Goal: Transaction & Acquisition: Book appointment/travel/reservation

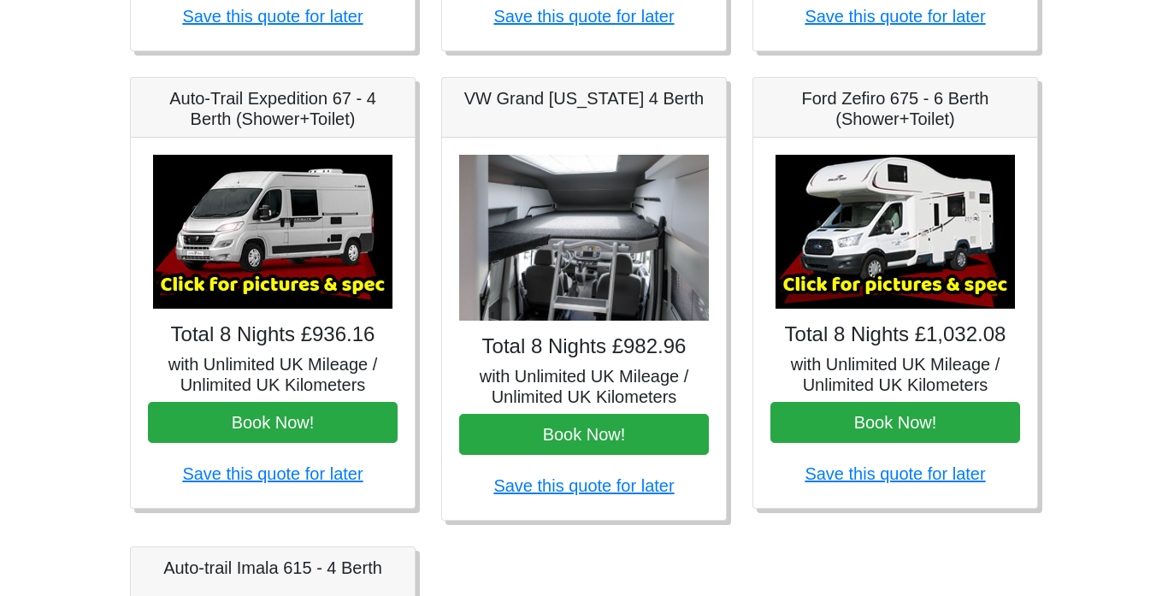
scroll to position [718, 0]
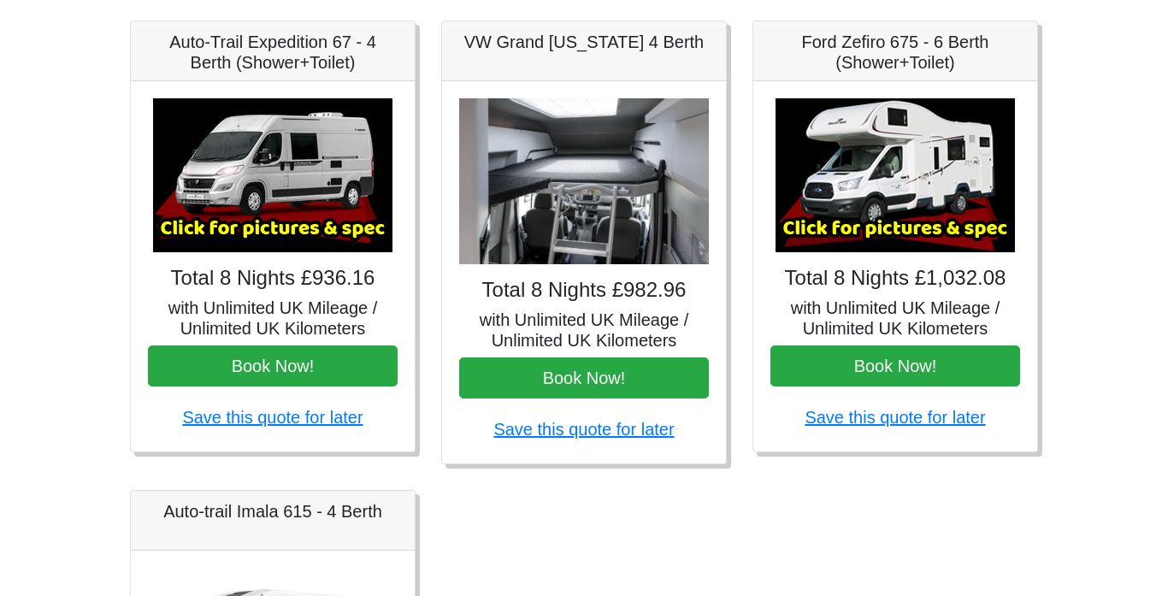
click at [885, 225] on img at bounding box center [895, 175] width 239 height 154
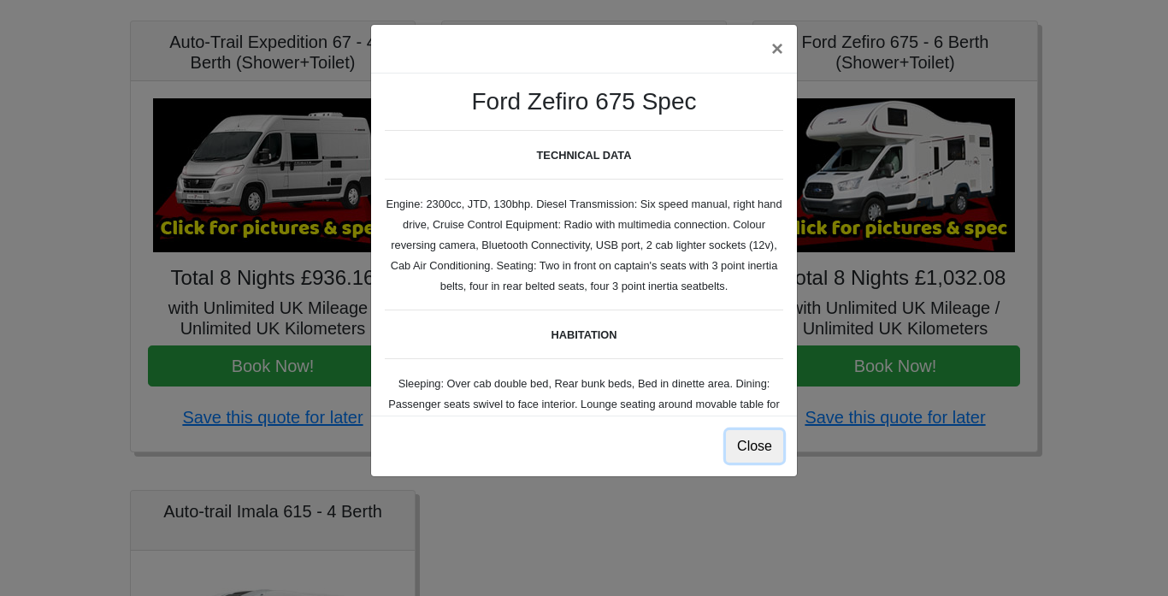
click at [764, 443] on button "Close" at bounding box center [754, 446] width 57 height 32
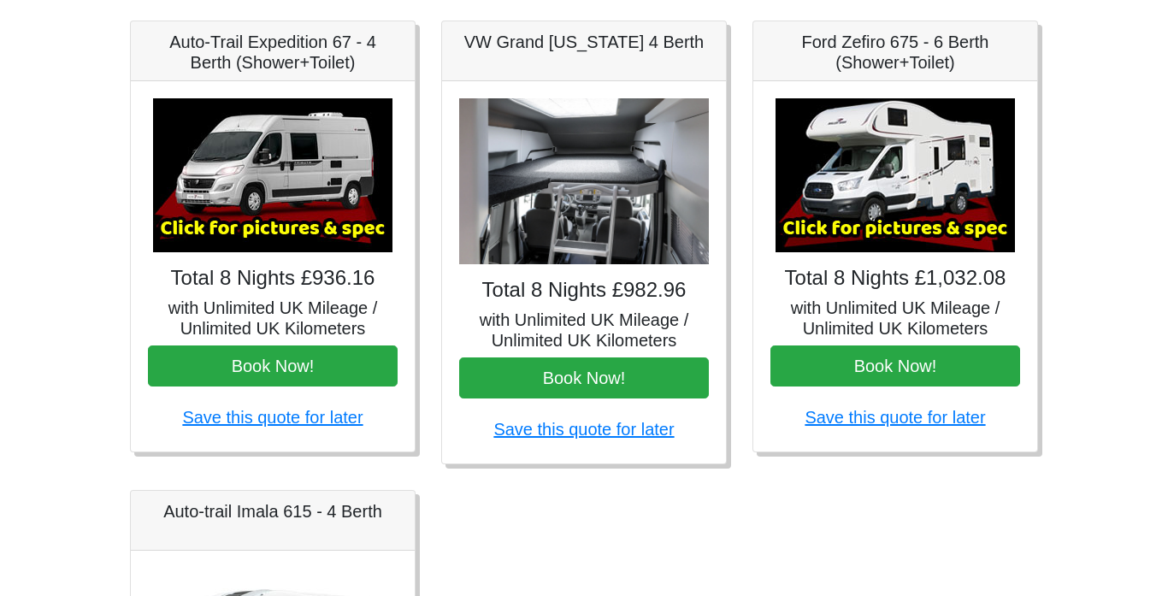
click at [900, 227] on img at bounding box center [895, 175] width 239 height 154
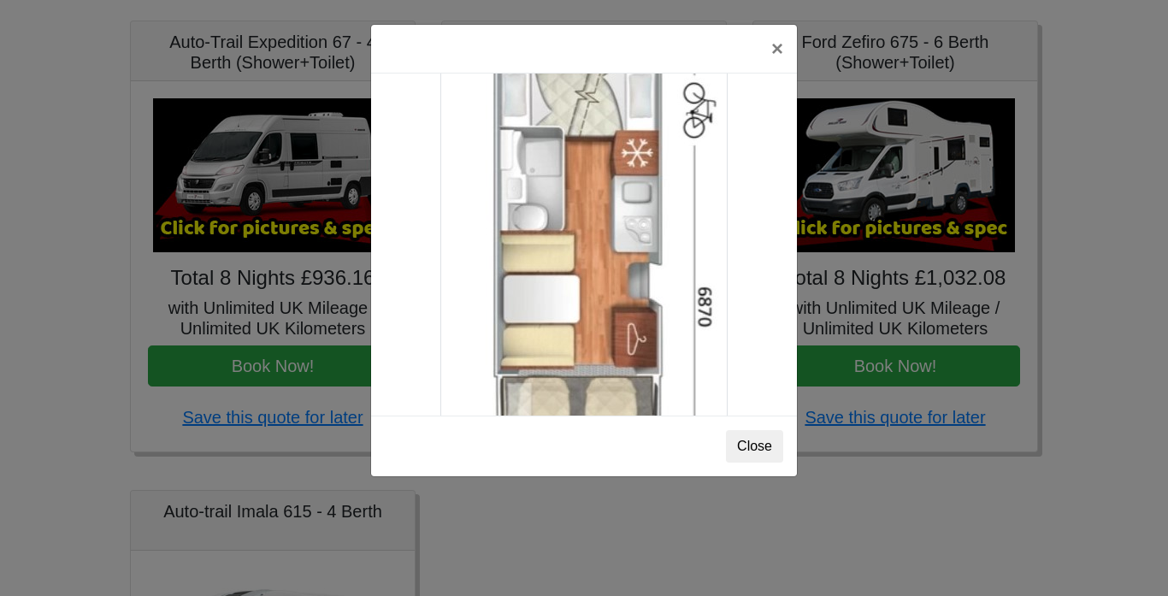
scroll to position [2852, 0]
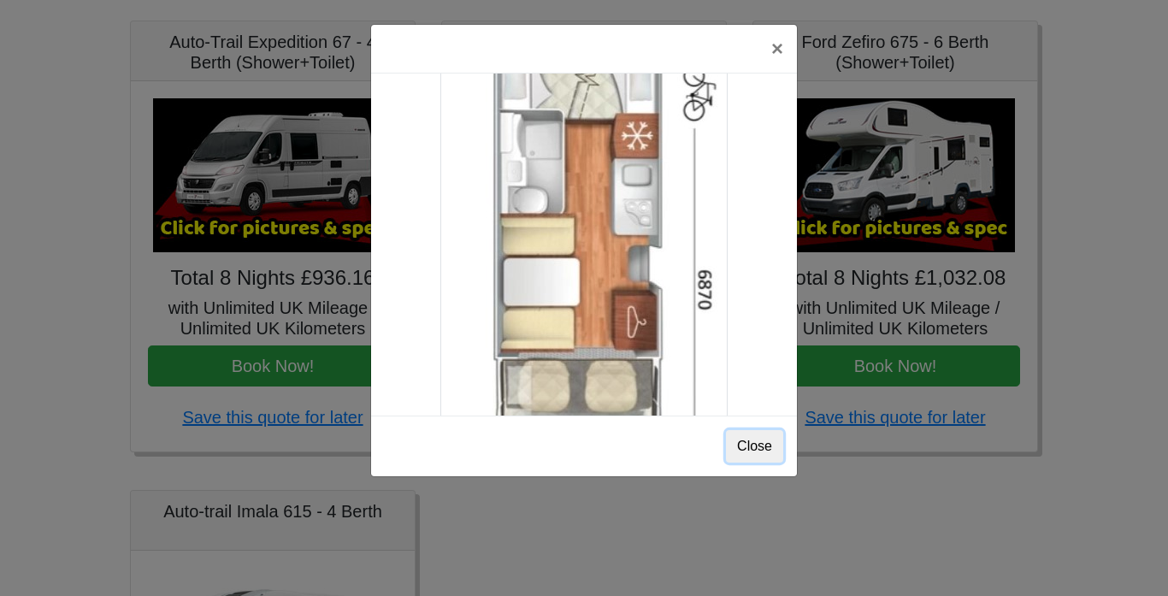
click at [765, 439] on button "Close" at bounding box center [754, 446] width 57 height 32
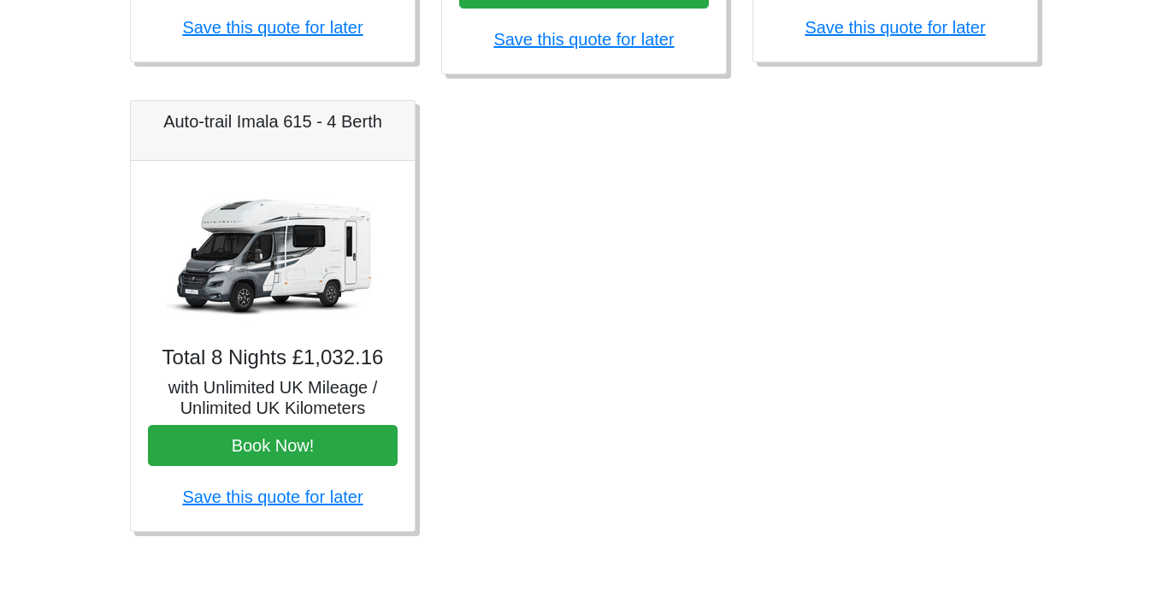
scroll to position [1109, 0]
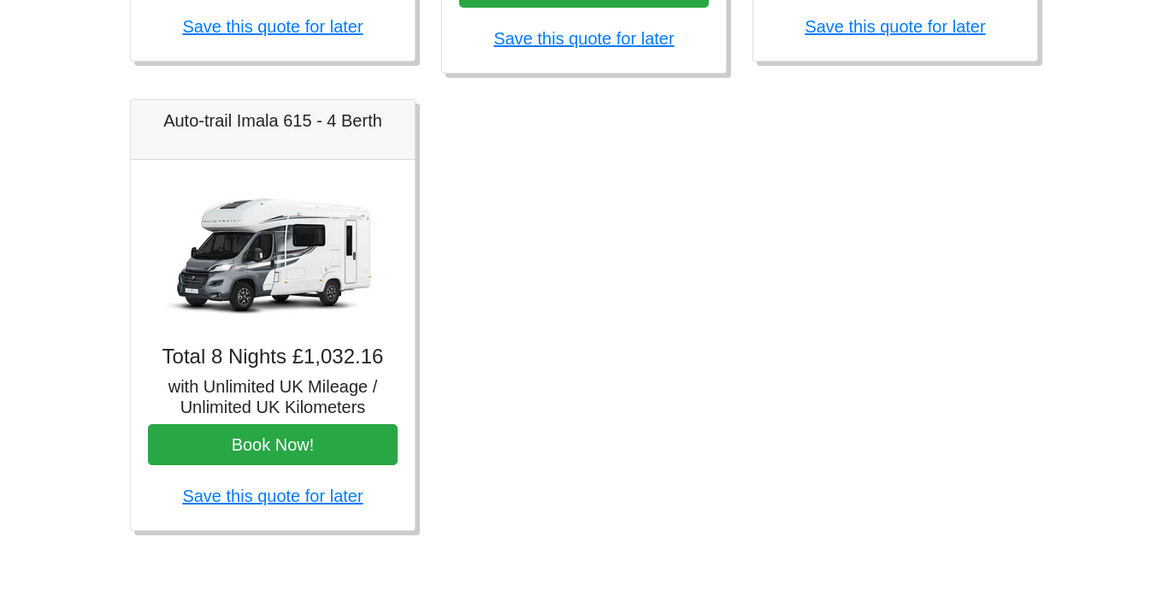
click at [220, 127] on h5 "Auto-trail Imala 615 - 4 Berth" at bounding box center [273, 120] width 250 height 21
click at [268, 264] on img at bounding box center [272, 254] width 239 height 154
click at [299, 284] on img at bounding box center [272, 254] width 239 height 154
click at [321, 125] on h5 "Auto-trail Imala 615 - 4 Berth" at bounding box center [273, 120] width 250 height 21
click at [327, 498] on link "Save this quote for later" at bounding box center [272, 496] width 180 height 19
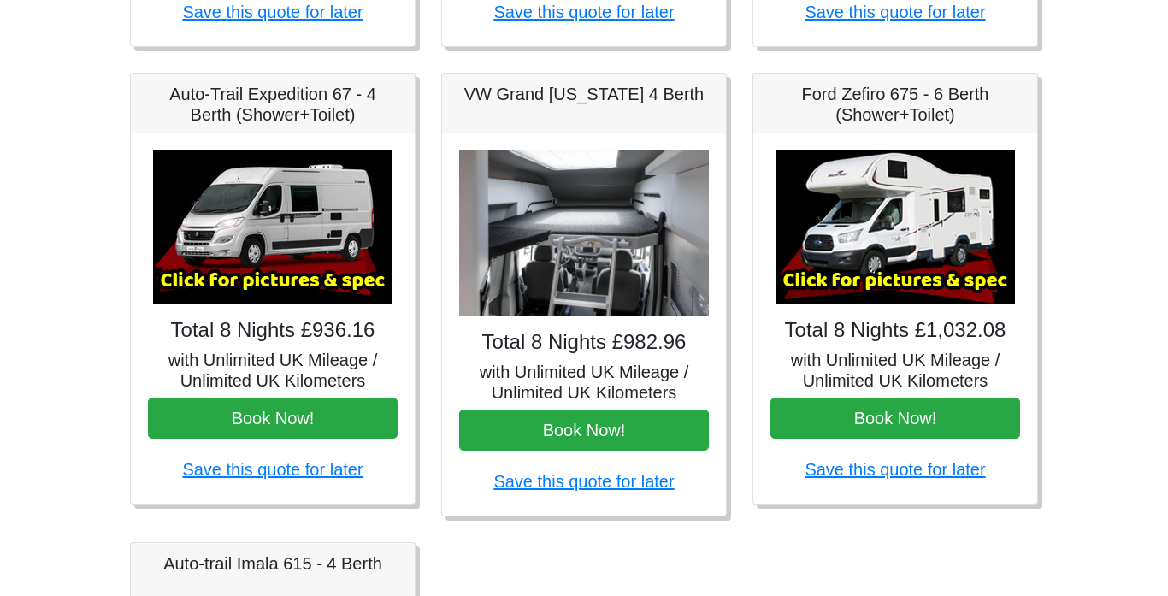
scroll to position [664, 0]
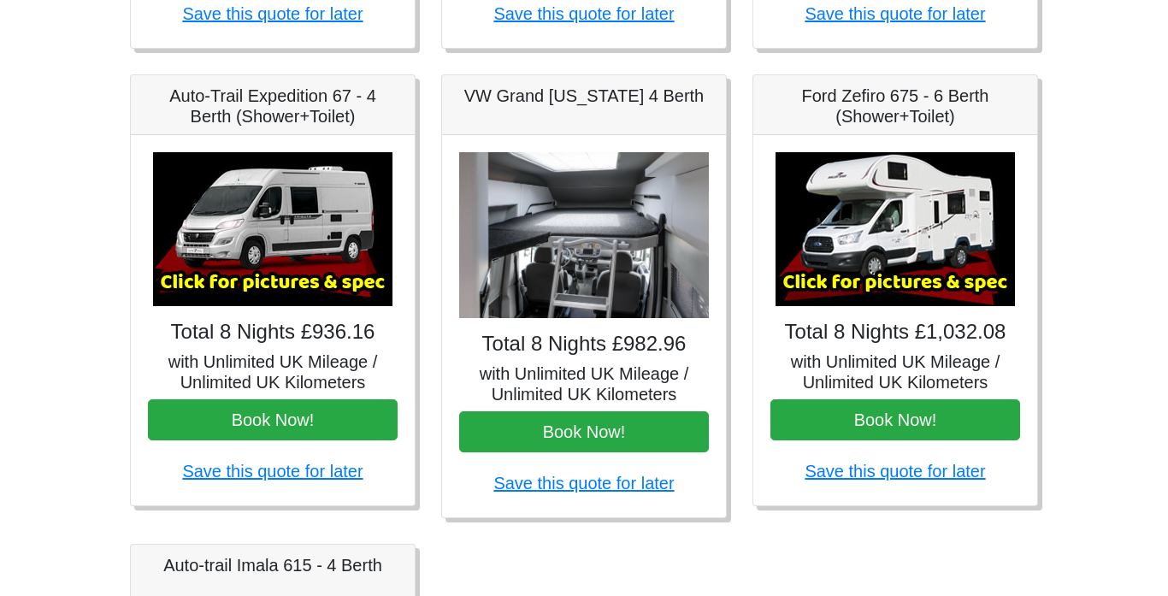
click at [606, 271] on img at bounding box center [584, 235] width 250 height 167
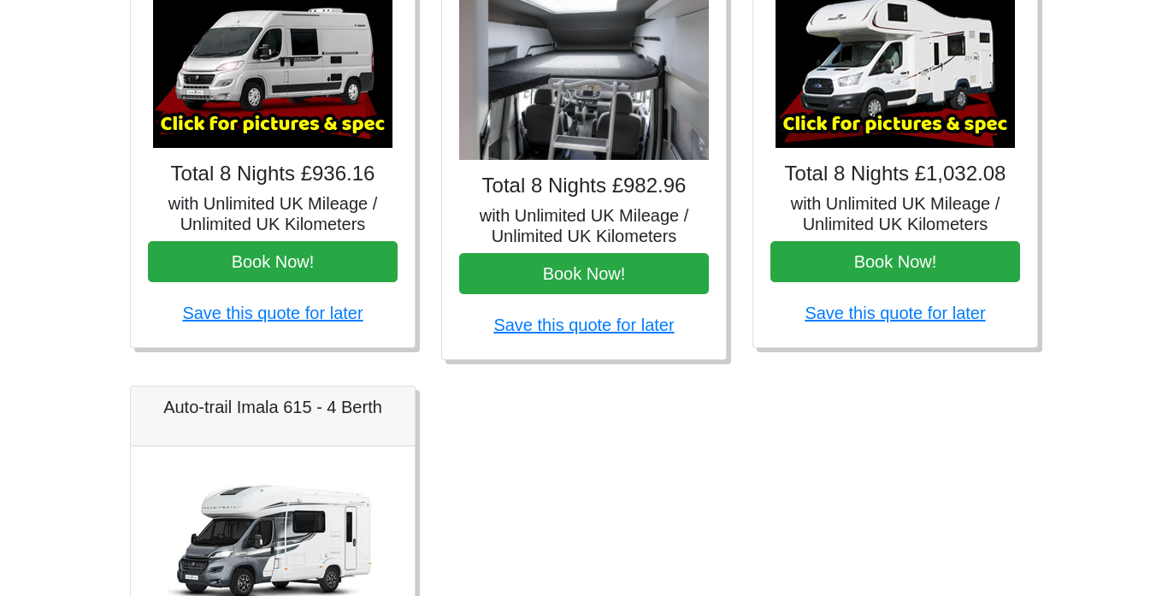
scroll to position [904, 0]
